Goal: Transaction & Acquisition: Purchase product/service

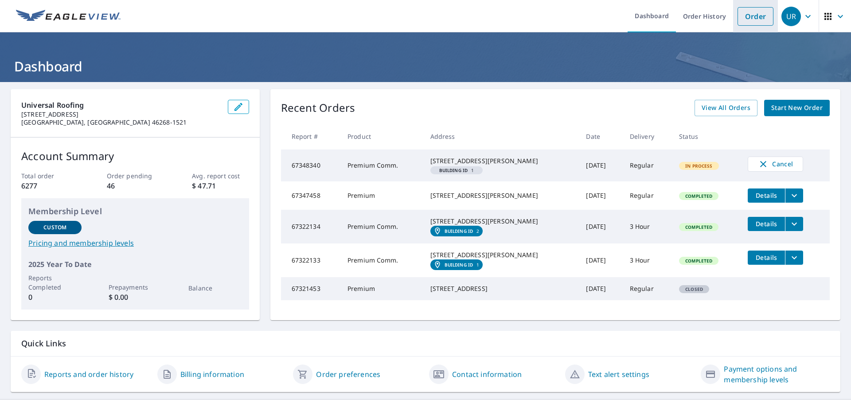
click at [750, 18] on link "Order" at bounding box center [755, 16] width 36 height 19
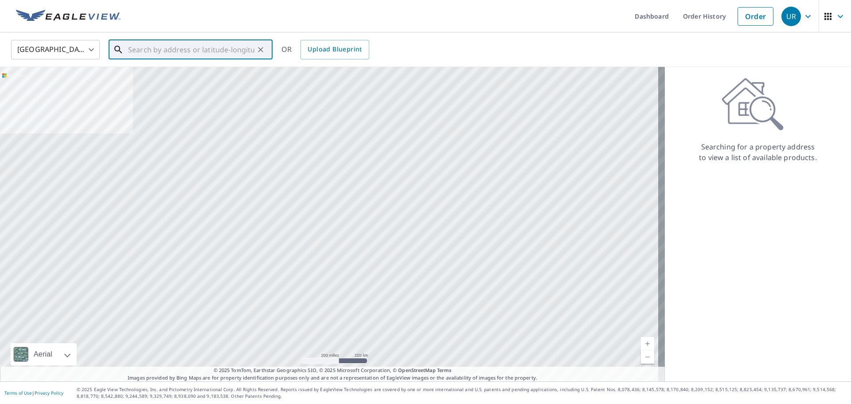
click at [174, 51] on input "text" at bounding box center [191, 49] width 126 height 25
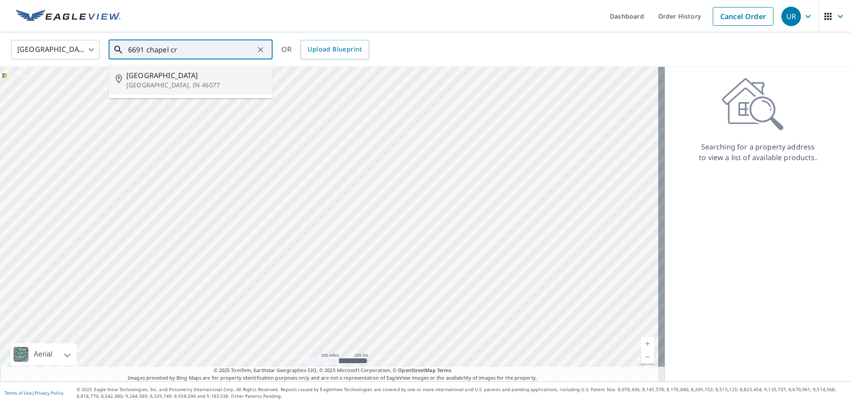
click at [158, 78] on span "[GEOGRAPHIC_DATA]" at bounding box center [195, 75] width 139 height 11
type input "[STREET_ADDRESS]"
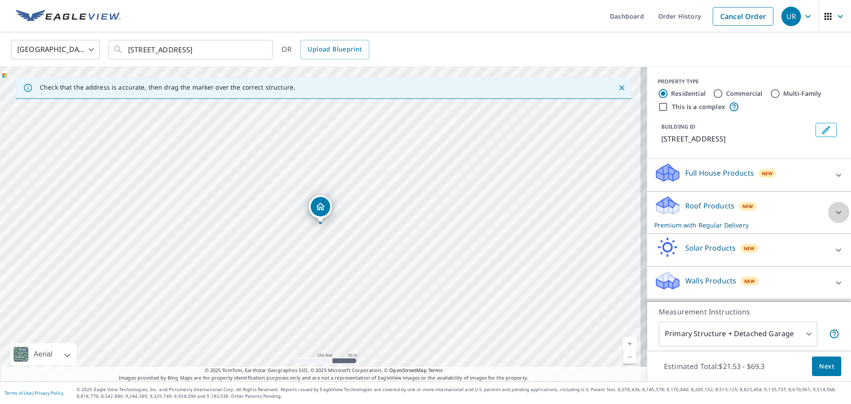
click at [833, 212] on icon at bounding box center [838, 212] width 11 height 11
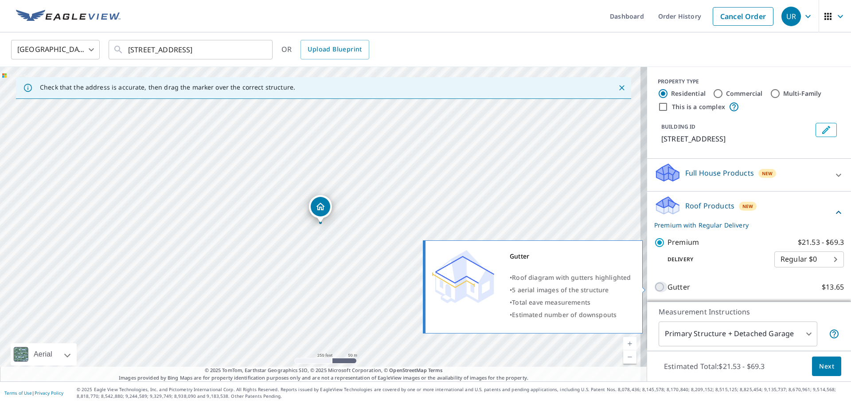
click at [654, 289] on input "Gutter $13.65" at bounding box center [660, 286] width 13 height 11
checkbox input "true"
checkbox input "false"
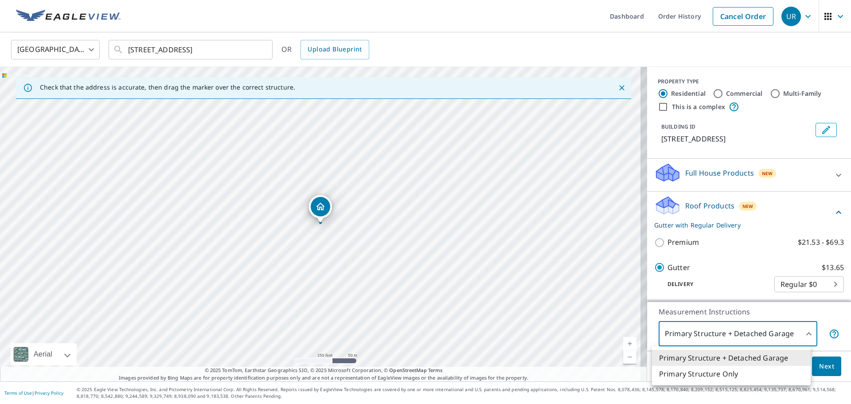
click at [797, 330] on body "UR UR Dashboard Order History Cancel Order UR [GEOGRAPHIC_DATA] [GEOGRAPHIC_DAT…" at bounding box center [425, 202] width 851 height 404
click at [710, 371] on li "Primary Structure Only" at bounding box center [731, 374] width 159 height 16
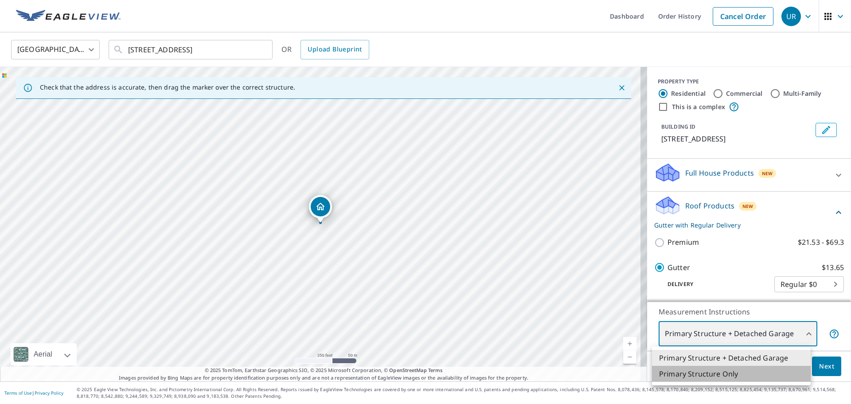
type input "2"
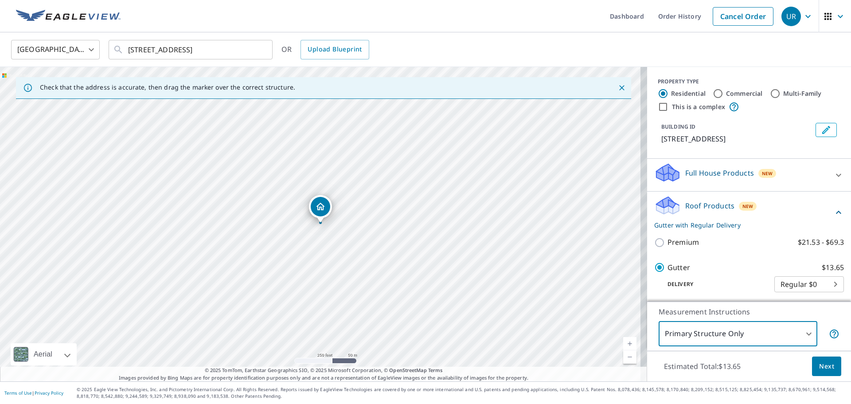
click at [819, 366] on span "Next" at bounding box center [826, 366] width 15 height 11
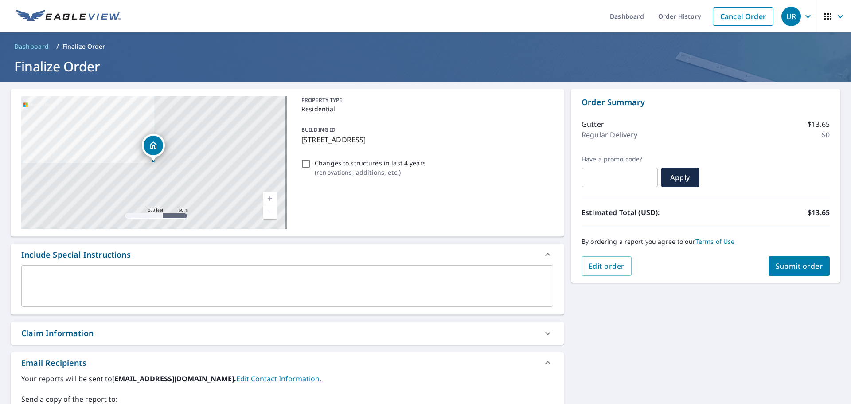
click at [795, 264] on span "Submit order" at bounding box center [798, 266] width 47 height 10
checkbox input "true"
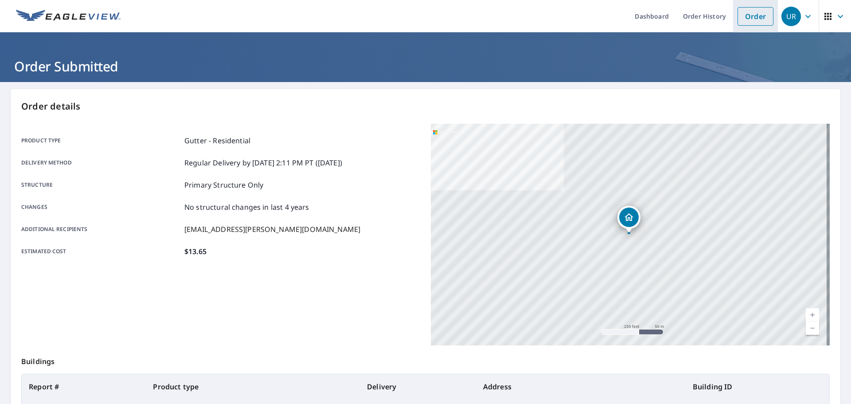
click at [751, 15] on link "Order" at bounding box center [755, 16] width 36 height 19
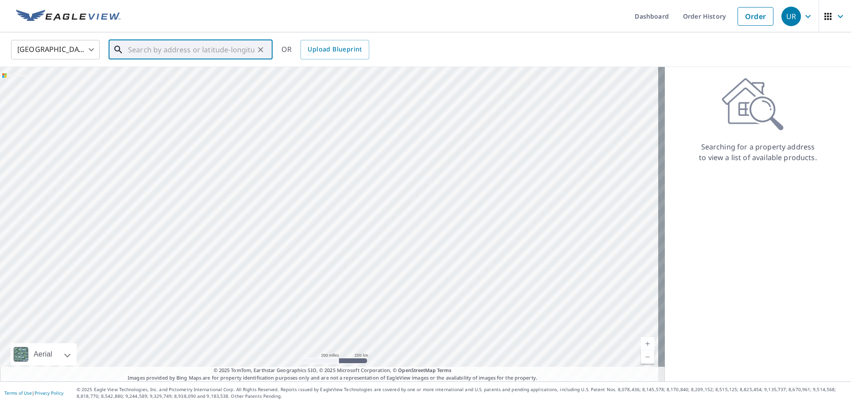
click at [199, 47] on input "text" at bounding box center [191, 49] width 126 height 25
click at [145, 83] on p "Fishers, IN 46037" at bounding box center [195, 85] width 139 height 9
type input "11289 Proper Pass Fishers, IN 46037"
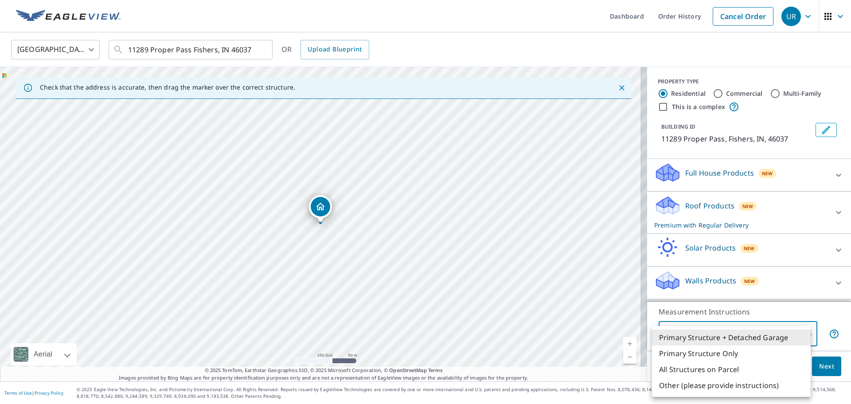
click at [805, 336] on body "UR UR Dashboard Order History Cancel Order UR [GEOGRAPHIC_DATA] [GEOGRAPHIC_DAT…" at bounding box center [425, 202] width 851 height 404
click at [723, 357] on li "Primary Structure Only" at bounding box center [731, 353] width 159 height 16
type input "2"
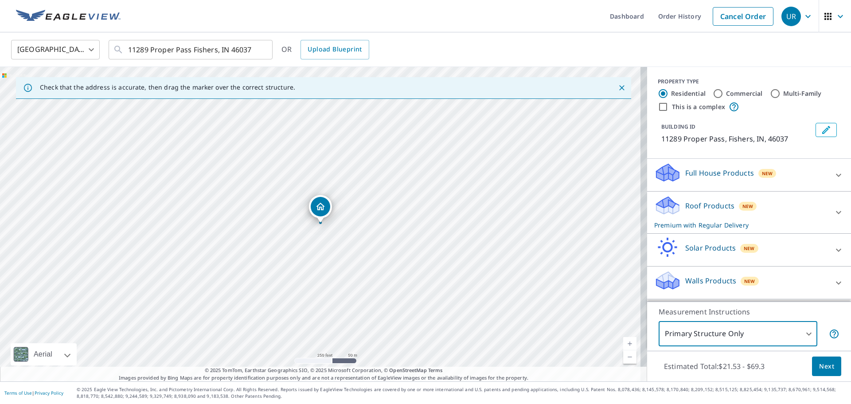
click at [819, 364] on span "Next" at bounding box center [826, 366] width 15 height 11
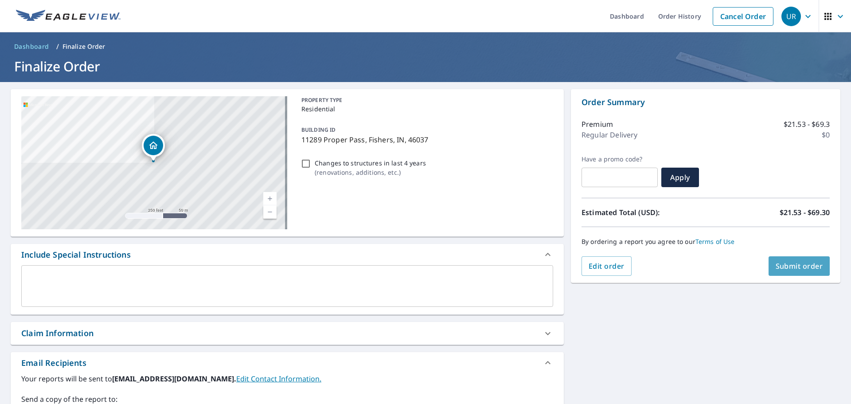
click at [797, 271] on button "Submit order" at bounding box center [799, 265] width 62 height 19
checkbox input "true"
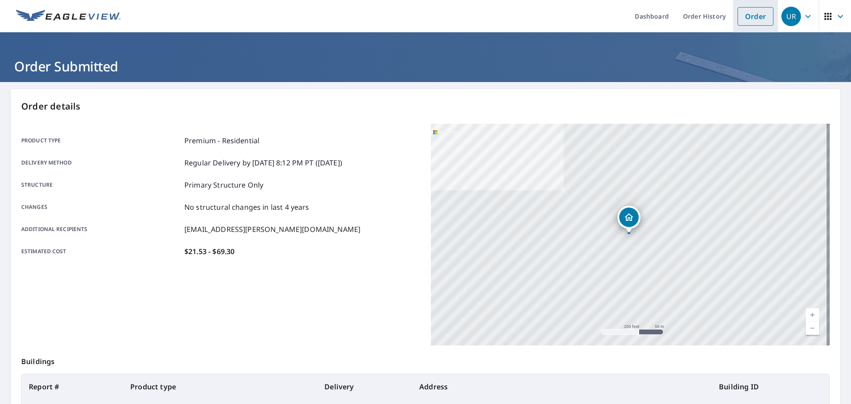
click at [751, 19] on link "Order" at bounding box center [755, 16] width 36 height 19
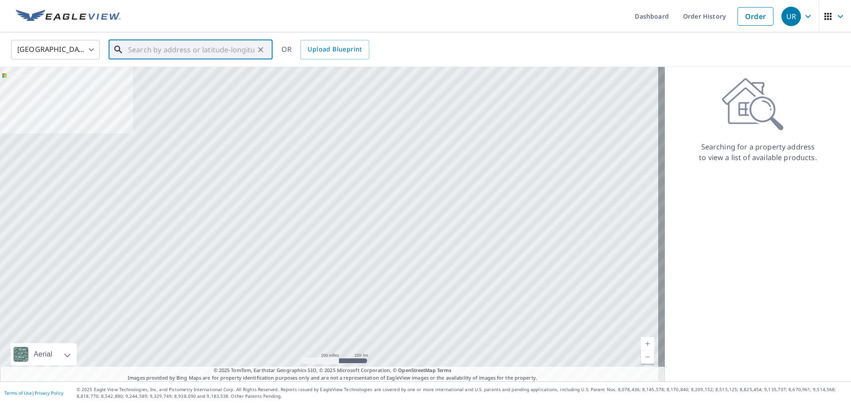
click at [158, 52] on input "text" at bounding box center [191, 49] width 126 height 25
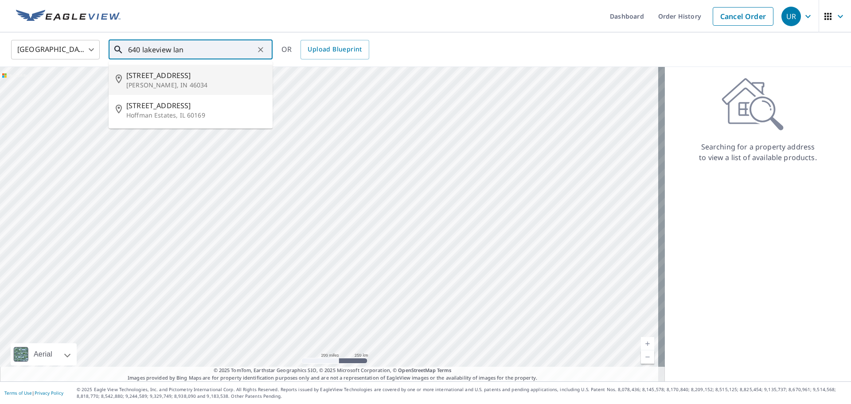
click at [141, 78] on span "[STREET_ADDRESS]" at bounding box center [195, 75] width 139 height 11
type input "[STREET_ADDRESS][PERSON_NAME]"
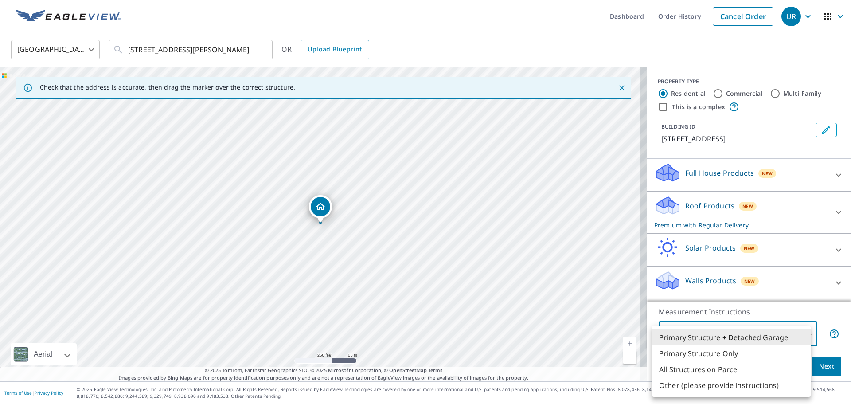
click at [802, 330] on body "UR UR Dashboard Order History Cancel Order UR [GEOGRAPHIC_DATA] [GEOGRAPHIC_DAT…" at bounding box center [425, 202] width 851 height 404
click at [725, 351] on li "Primary Structure Only" at bounding box center [731, 353] width 159 height 16
type input "2"
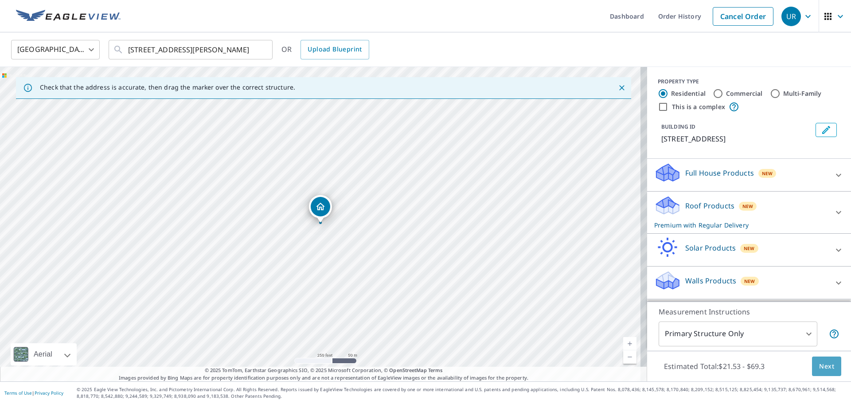
click at [819, 361] on span "Next" at bounding box center [826, 366] width 15 height 11
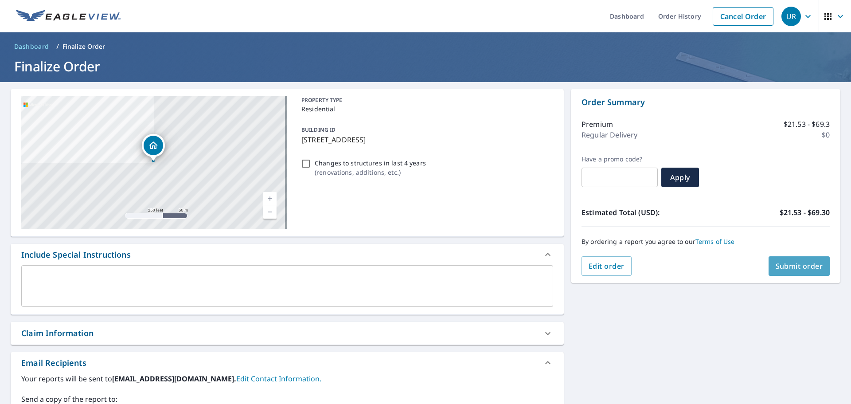
click at [800, 268] on span "Submit order" at bounding box center [798, 266] width 47 height 10
checkbox input "true"
